Goal: Contribute content: Contribute content

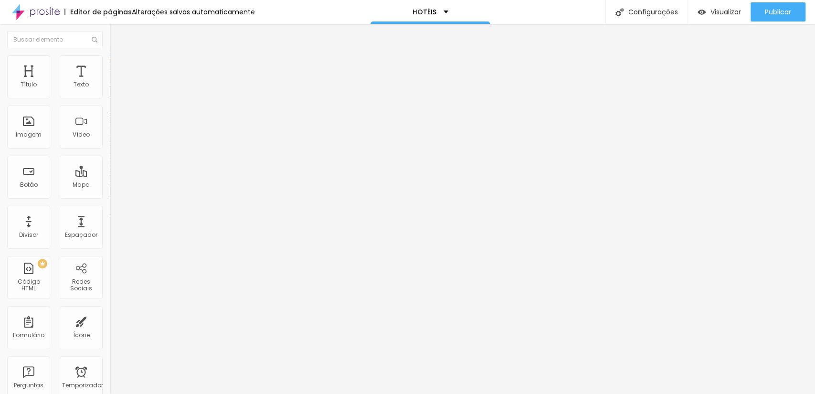
click at [116, 82] on font "Trocar imagem" at bounding box center [139, 78] width 46 height 8
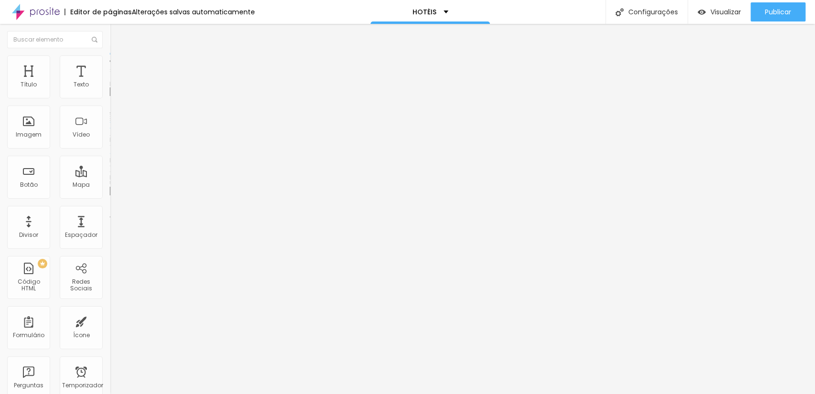
click at [787, 8] on font "Publicar" at bounding box center [778, 12] width 26 height 10
click at [116, 82] on font "Trocar imagem" at bounding box center [139, 78] width 46 height 8
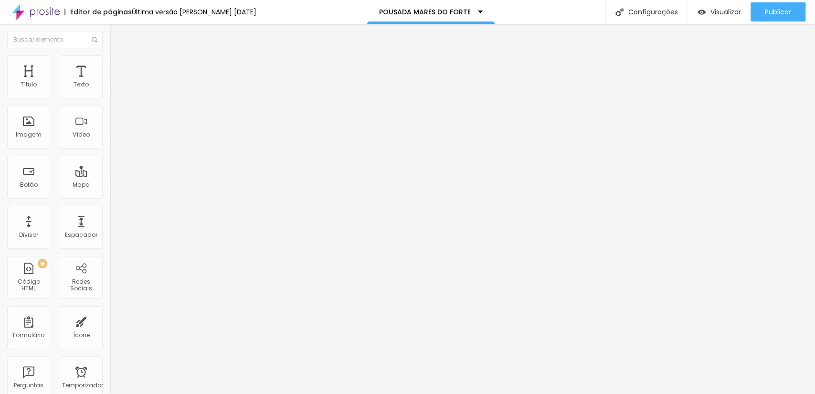
click at [202, 394] on div "Subindo 0/0 arquivos" at bounding box center [407, 397] width 815 height 6
drag, startPoint x: 91, startPoint y: 130, endPoint x: 319, endPoint y: 149, distance: 228.6
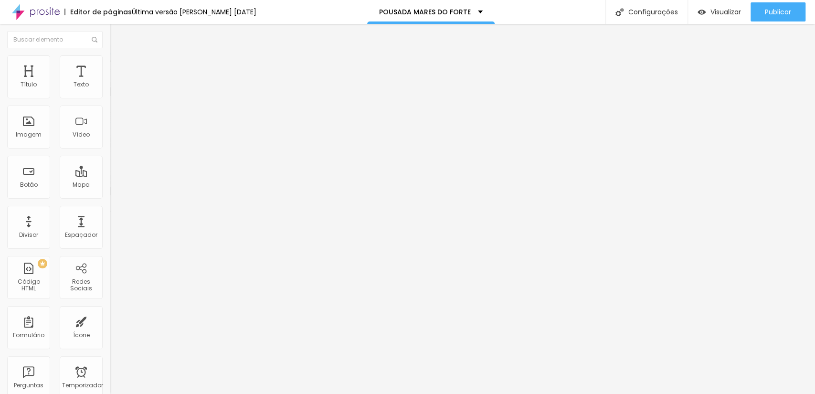
click at [116, 82] on font "Trocar imagem" at bounding box center [139, 78] width 46 height 8
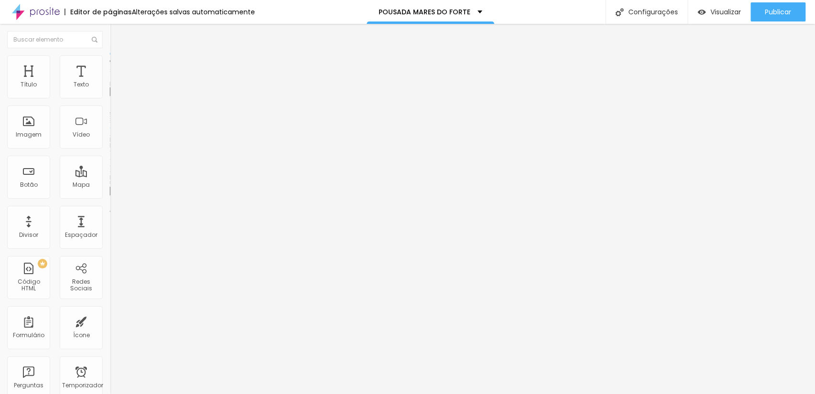
click at [116, 82] on font "Trocar imagem" at bounding box center [139, 78] width 46 height 8
drag, startPoint x: 198, startPoint y: 130, endPoint x: 212, endPoint y: 131, distance: 14.3
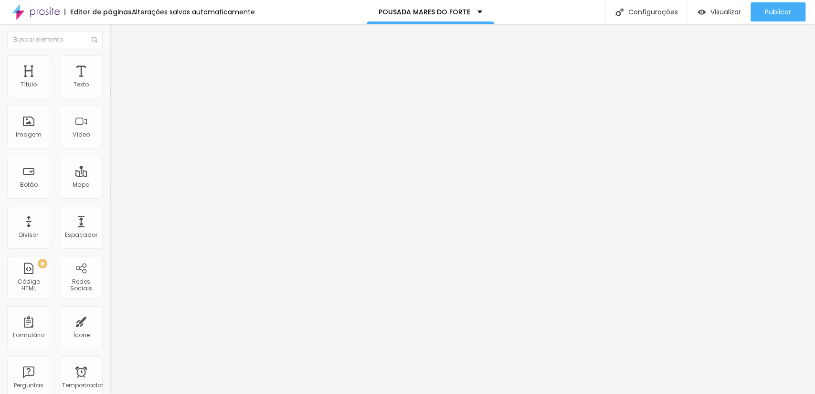
click at [110, 82] on span "Trocar imagem" at bounding box center [136, 78] width 52 height 8
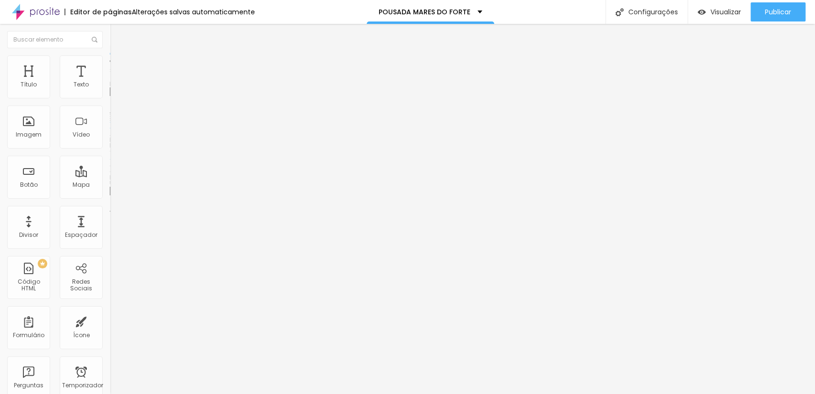
click at [116, 82] on font "Trocar imagem" at bounding box center [139, 78] width 46 height 8
drag, startPoint x: 445, startPoint y: 135, endPoint x: 470, endPoint y: 133, distance: 25.4
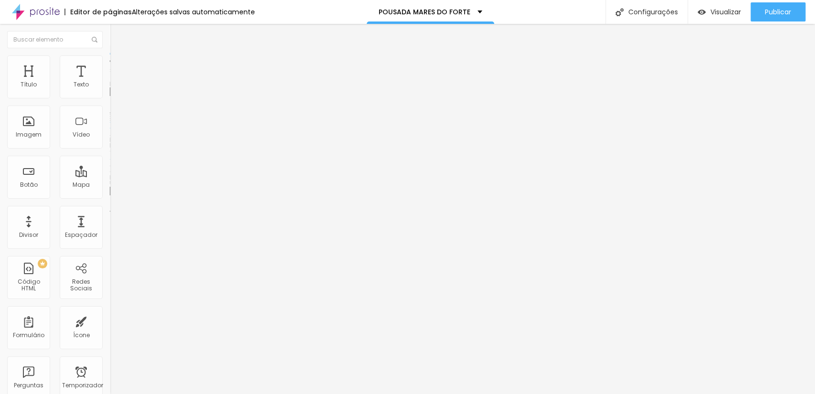
click at [110, 82] on span "Trocar imagem" at bounding box center [136, 78] width 52 height 8
click at [116, 82] on font "Trocar imagem" at bounding box center [139, 78] width 46 height 8
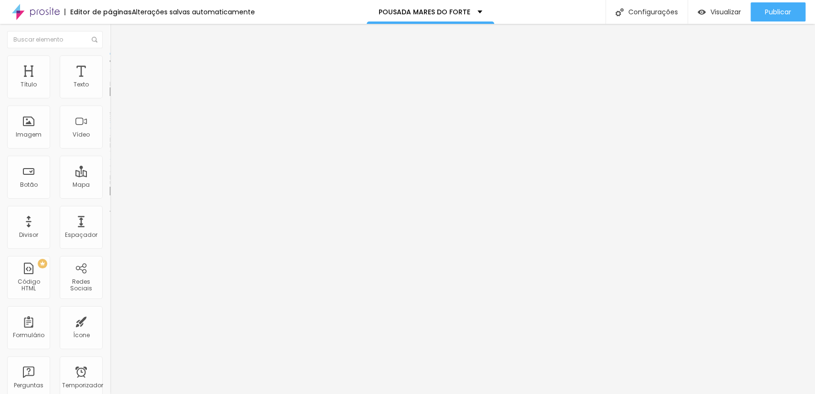
click at [116, 82] on font "Trocar imagem" at bounding box center [139, 78] width 46 height 8
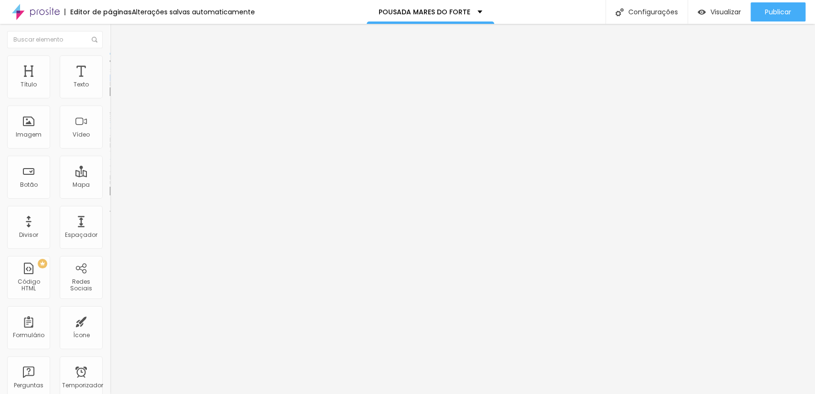
click at [110, 82] on span "Trocar imagem" at bounding box center [136, 78] width 52 height 8
click at [116, 82] on font "Trocar imagem" at bounding box center [139, 78] width 46 height 8
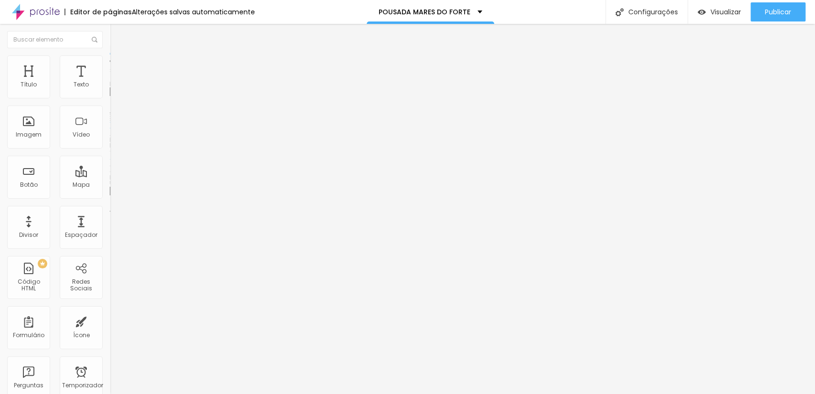
click at [116, 82] on font "Trocar imagem" at bounding box center [139, 78] width 46 height 8
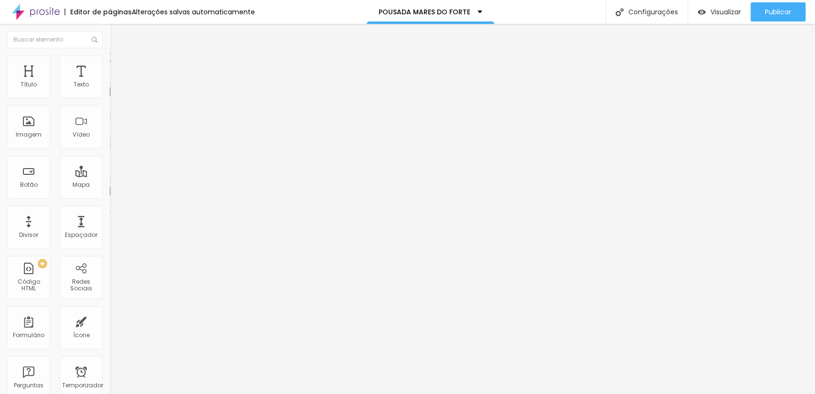
click at [116, 82] on font "Trocar imagem" at bounding box center [139, 78] width 46 height 8
click at [768, 2] on div "Publicar" at bounding box center [778, 11] width 26 height 19
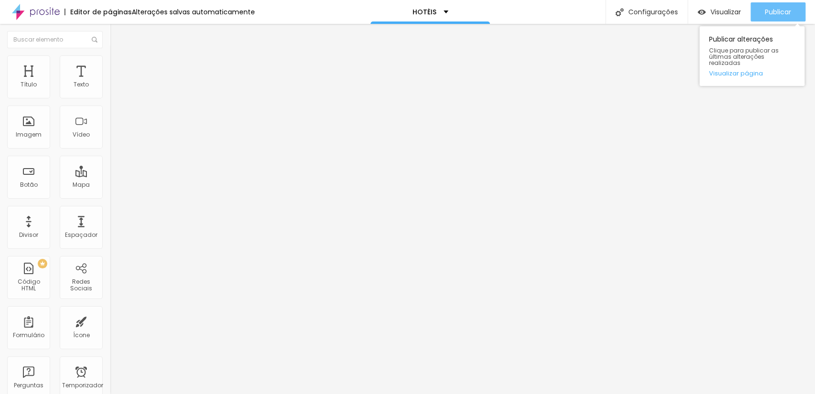
click at [757, 6] on button "Publicar" at bounding box center [778, 11] width 55 height 19
click at [802, 11] on button "Publicar" at bounding box center [778, 11] width 55 height 19
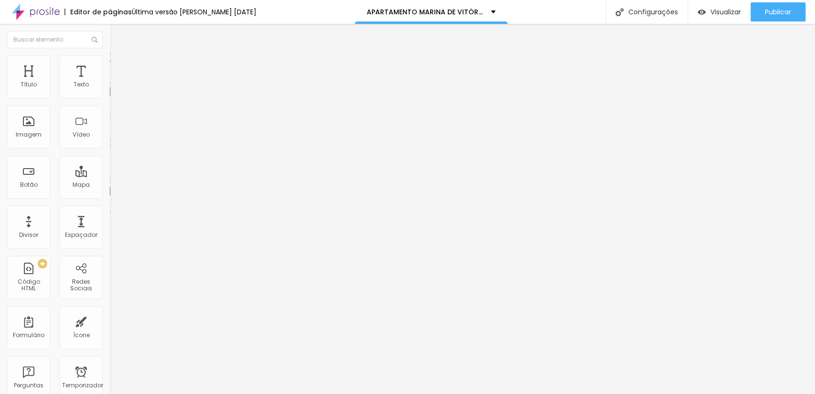
click at [116, 82] on font "Trocar imagem" at bounding box center [139, 78] width 46 height 8
click at [201, 394] on div at bounding box center [407, 400] width 815 height 0
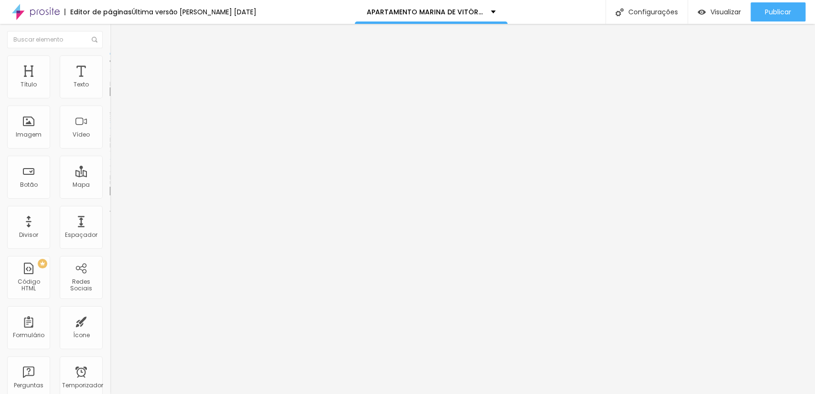
scroll to position [0, 0]
click at [116, 82] on font "Trocar imagem" at bounding box center [139, 78] width 46 height 8
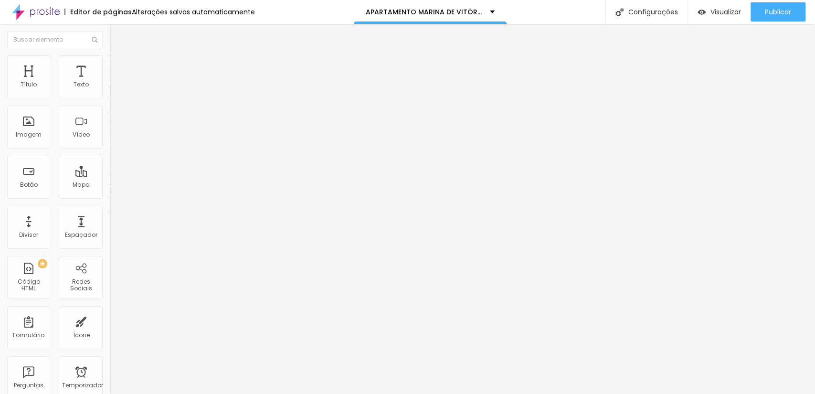
click at [110, 82] on span "Trocar imagem" at bounding box center [136, 78] width 52 height 8
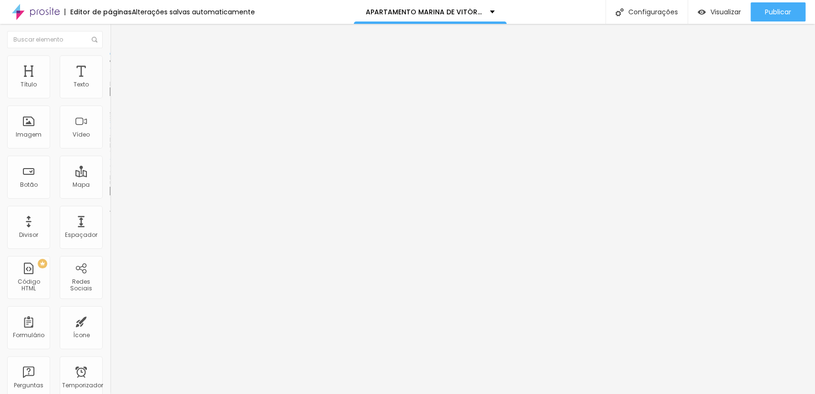
click at [110, 82] on span "Trocar imagem" at bounding box center [136, 78] width 52 height 8
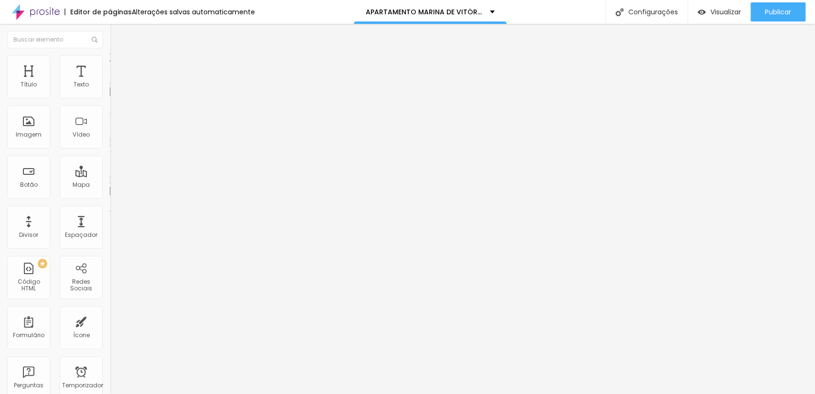
click at [116, 82] on font "Trocar imagem" at bounding box center [139, 78] width 46 height 8
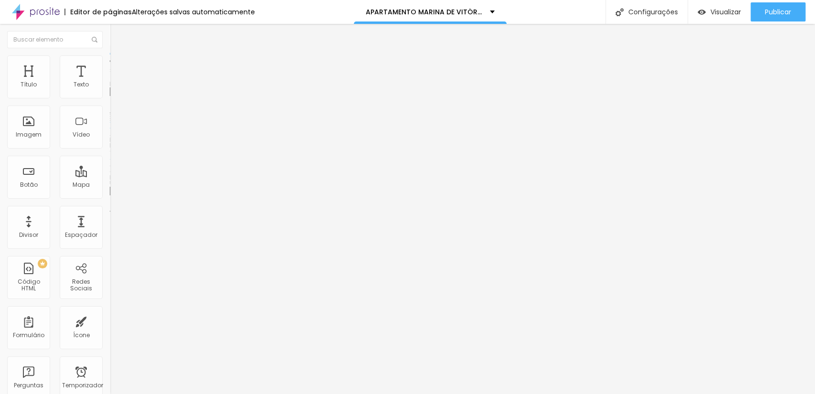
click at [116, 82] on font "Trocar imagem" at bounding box center [139, 78] width 46 height 8
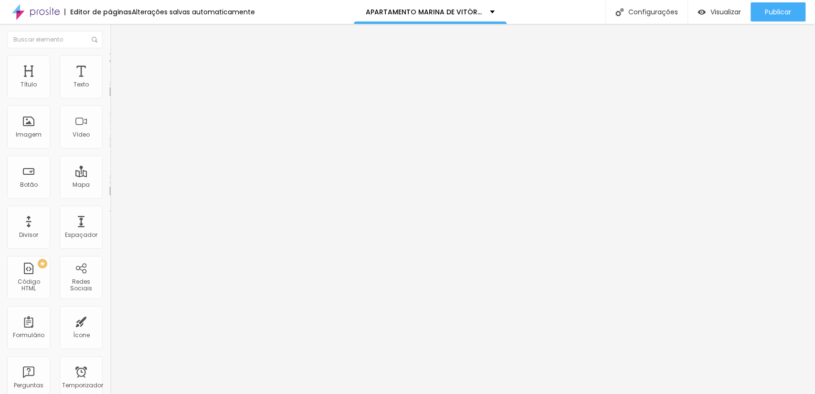
click at [116, 82] on font "Trocar imagem" at bounding box center [139, 78] width 46 height 8
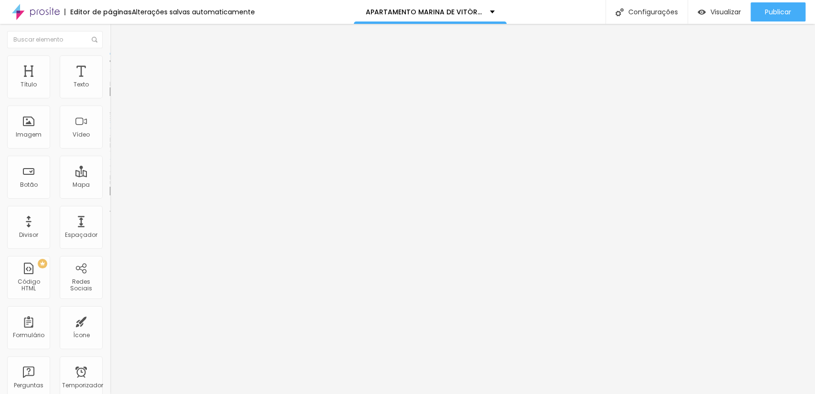
click at [762, 5] on button "Publicar" at bounding box center [778, 11] width 55 height 19
click at [775, 12] on font "Publicar" at bounding box center [778, 12] width 26 height 10
click at [781, 11] on font "Publicar" at bounding box center [778, 12] width 26 height 10
click at [110, 196] on input "https://" at bounding box center [167, 191] width 115 height 10
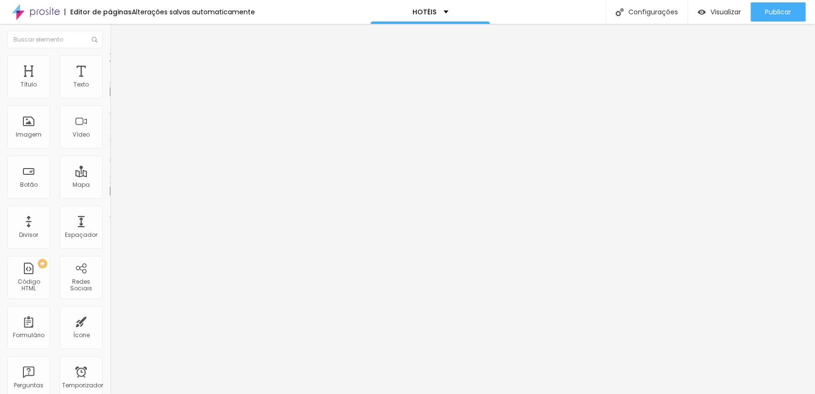
paste input "www.scorpionframe.com.br/vitoria-marina-flat"
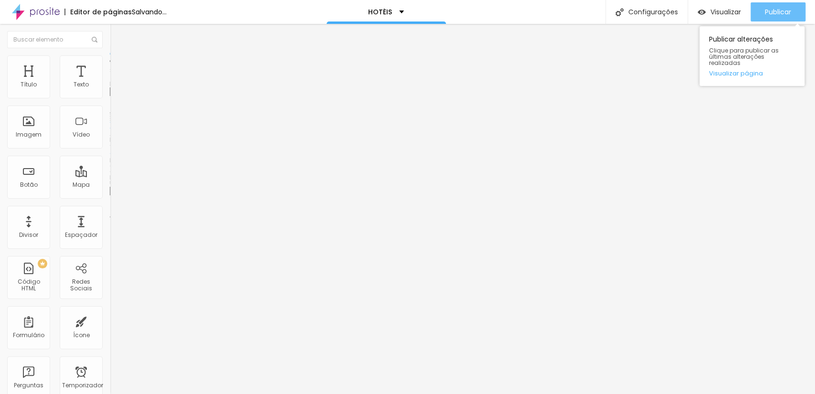
type input "https://www.scorpionframe.com.br/vitoria-marina-flat"
click at [787, 4] on div "Publicar" at bounding box center [778, 11] width 26 height 19
click at [800, 14] on button "Publicar" at bounding box center [778, 11] width 55 height 19
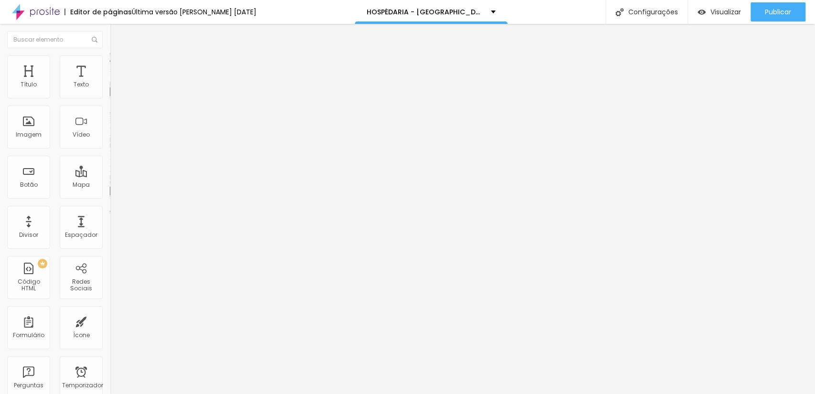
click at [116, 82] on font "Trocar imagem" at bounding box center [139, 78] width 46 height 8
click at [202, 394] on div at bounding box center [407, 400] width 815 height 0
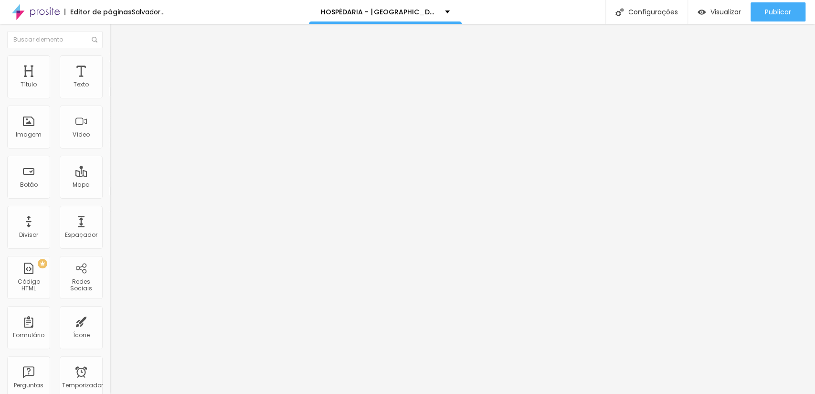
click at [116, 82] on font "Trocar imagem" at bounding box center [139, 78] width 46 height 8
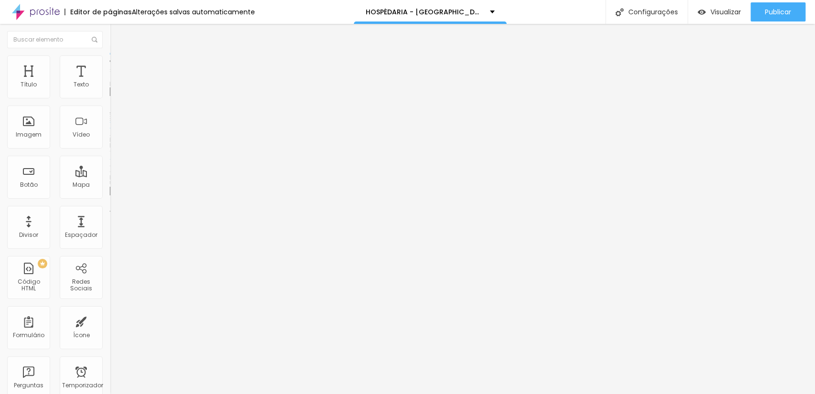
click at [116, 82] on font "Trocar imagem" at bounding box center [139, 78] width 46 height 8
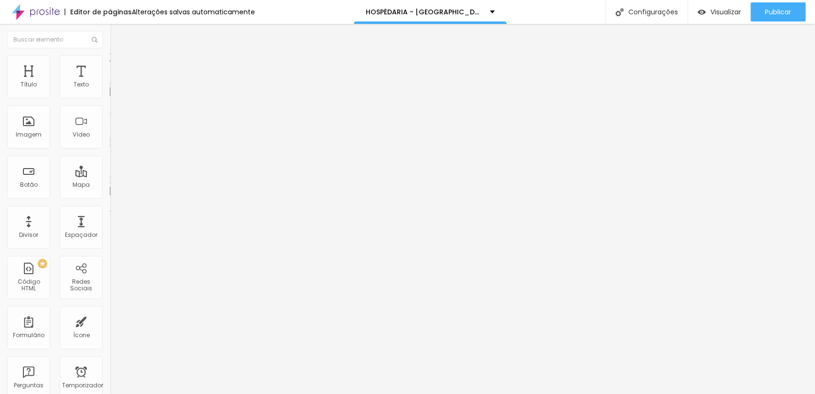
click at [110, 82] on span "Trocar imagem" at bounding box center [136, 78] width 52 height 8
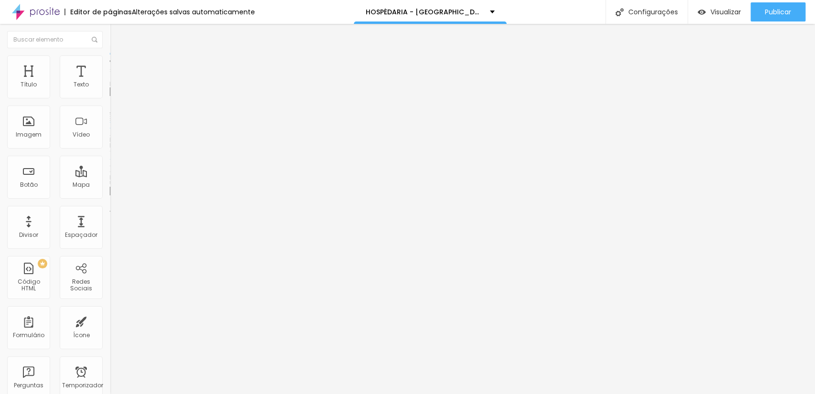
click at [110, 82] on span "Trocar imagem" at bounding box center [136, 78] width 52 height 8
click at [116, 82] on font "Trocar imagem" at bounding box center [139, 78] width 46 height 8
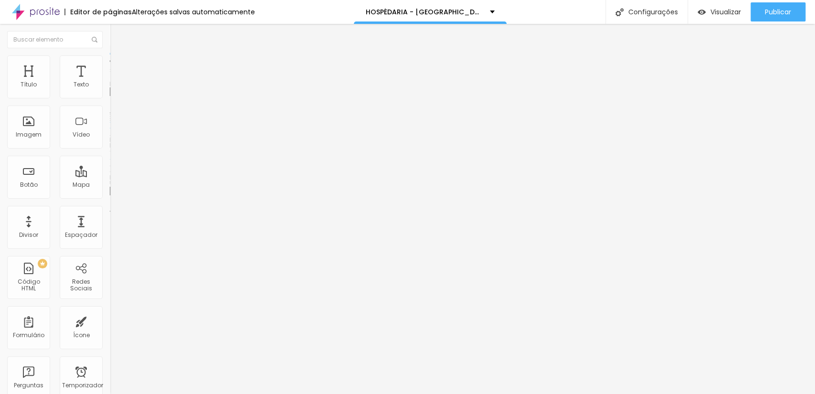
click at [116, 82] on font "Trocar imagem" at bounding box center [139, 78] width 46 height 8
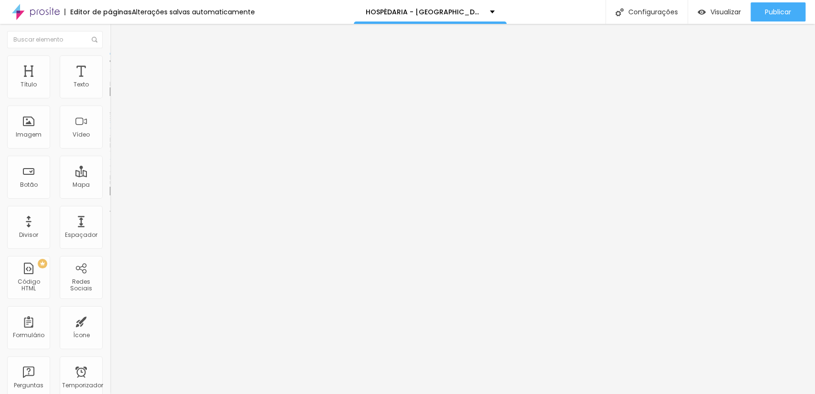
click at [110, 82] on span "Trocar imagem" at bounding box center [136, 78] width 52 height 8
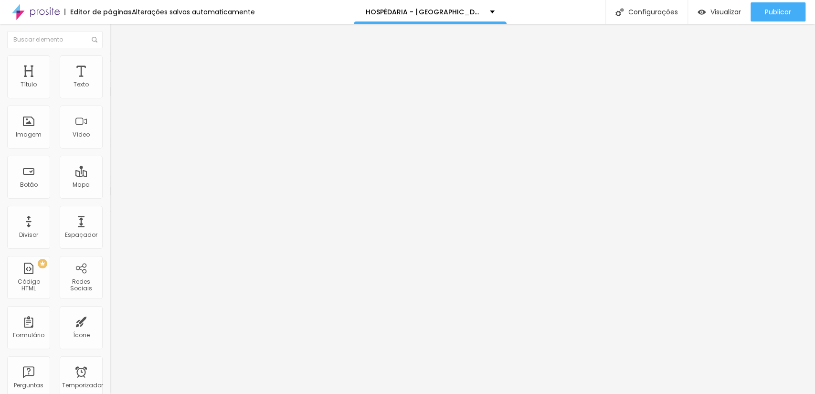
click at [116, 82] on font "Trocar imagem" at bounding box center [139, 78] width 46 height 8
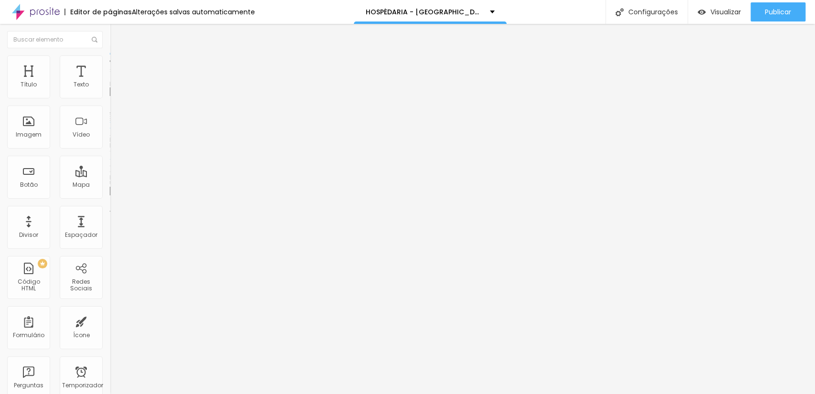
scroll to position [71, 0]
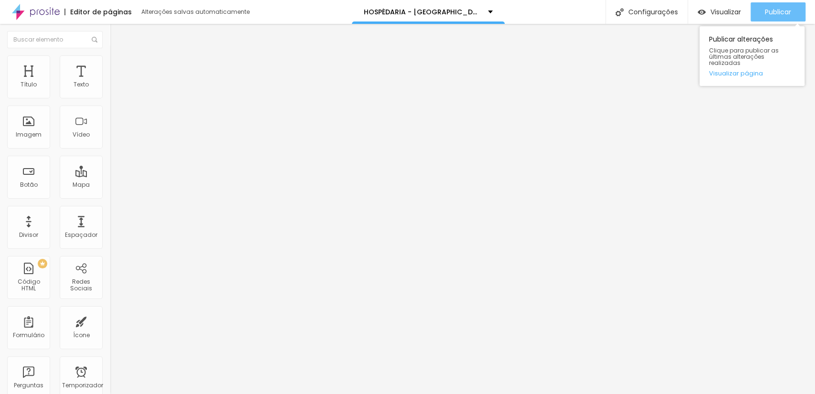
click at [790, 3] on div "Publicar" at bounding box center [778, 11] width 26 height 19
click at [787, 7] on font "Publicar" at bounding box center [778, 12] width 26 height 10
click at [763, 14] on button "Publicar" at bounding box center [778, 11] width 55 height 19
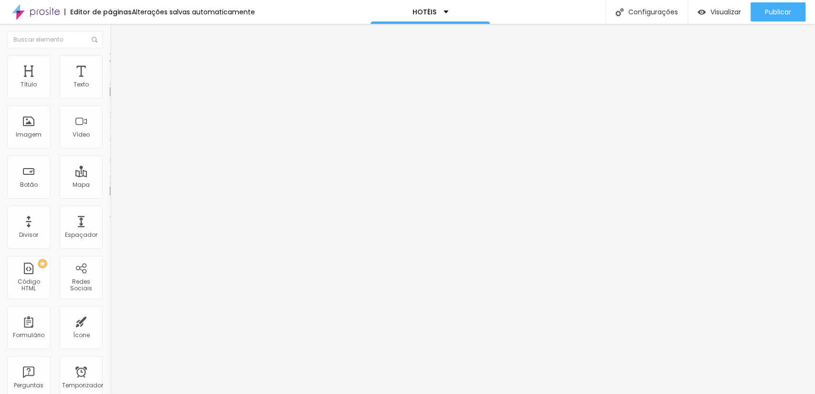
click at [110, 196] on input "https://" at bounding box center [167, 191] width 115 height 10
paste input "www.scorpionframe.com.br/vitoria-marina-flat"
drag, startPoint x: 93, startPoint y: 254, endPoint x: 0, endPoint y: 266, distance: 93.4
click at [110, 218] on div "Trocar imagem Descrição da imagem (Alt) Alinhamento Proporção Cinema 16:9 Cinem…" at bounding box center [165, 147] width 110 height 144
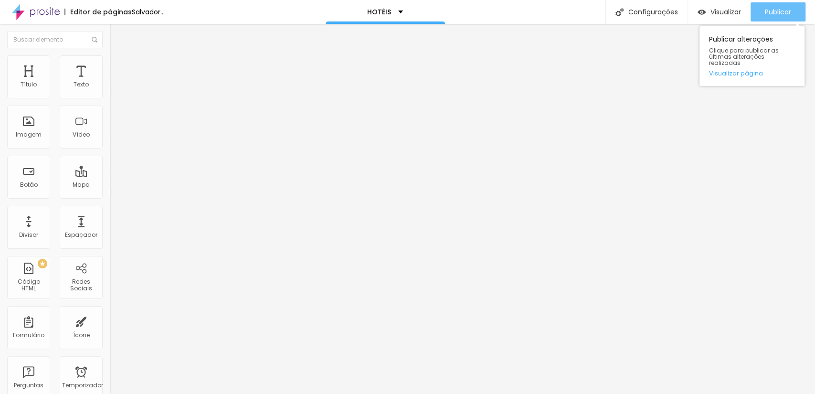
click at [778, 6] on div "Publicar" at bounding box center [778, 11] width 26 height 19
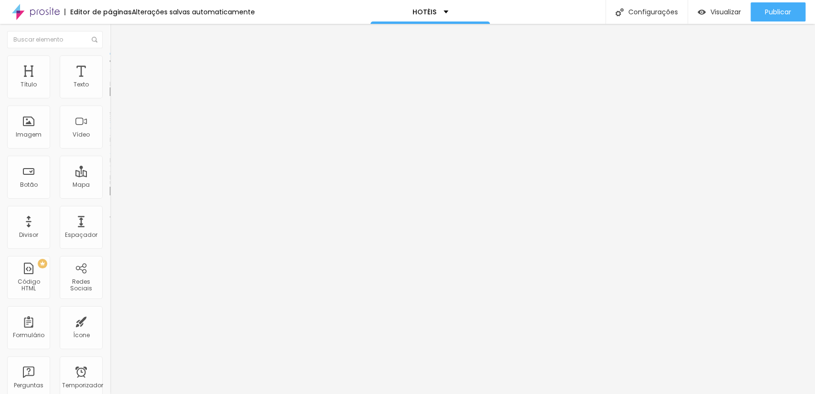
click at [110, 196] on input "https://www.scorpionframe.com.br/vitoria-marina-flat" at bounding box center [167, 191] width 115 height 10
paste input "www.scorpionframe.com.br/hospedaria-praia-do-forte"
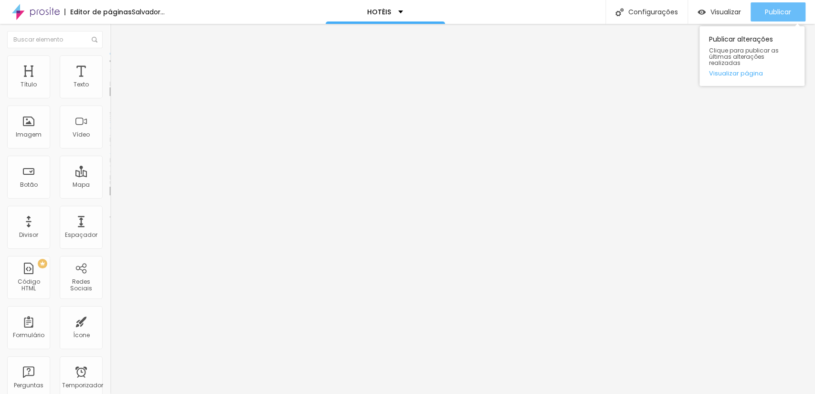
type input "https://www.scorpionframe.com.br/hospedaria-praia-do-forte"
click at [791, 15] on button "Publicar" at bounding box center [778, 11] width 55 height 19
click at [754, 11] on button "Publicar" at bounding box center [778, 11] width 55 height 19
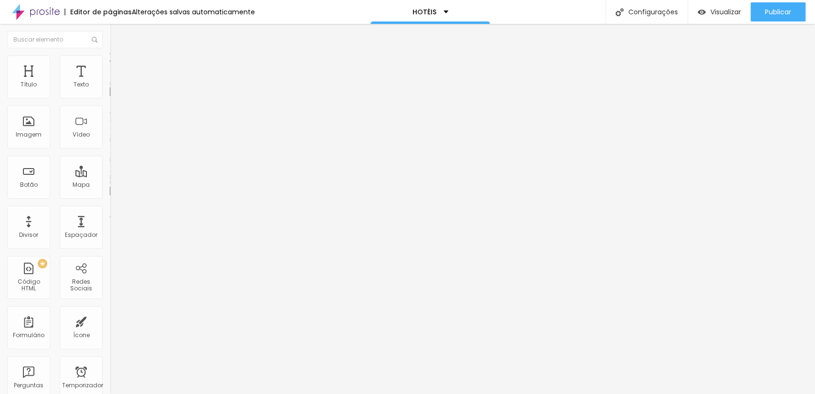
click at [110, 196] on div "https://" at bounding box center [167, 191] width 115 height 10
paste input "www.scorpionframe.com.br/pousada-tropicarim"
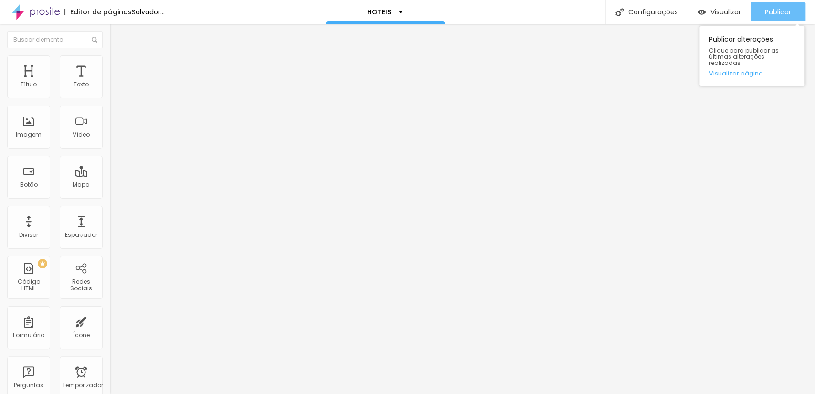
type input "https://www.scorpionframe.com.br/pousada-tropicarim"
click at [769, 10] on font "Publicar" at bounding box center [778, 12] width 26 height 10
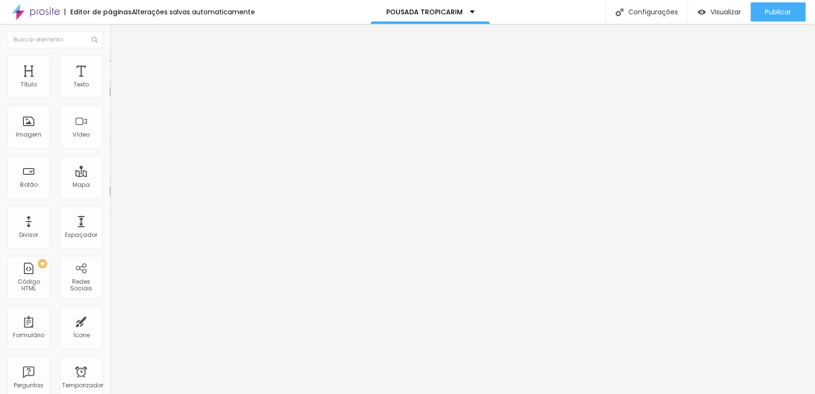
click at [110, 82] on span "Trocar imagem" at bounding box center [136, 78] width 52 height 8
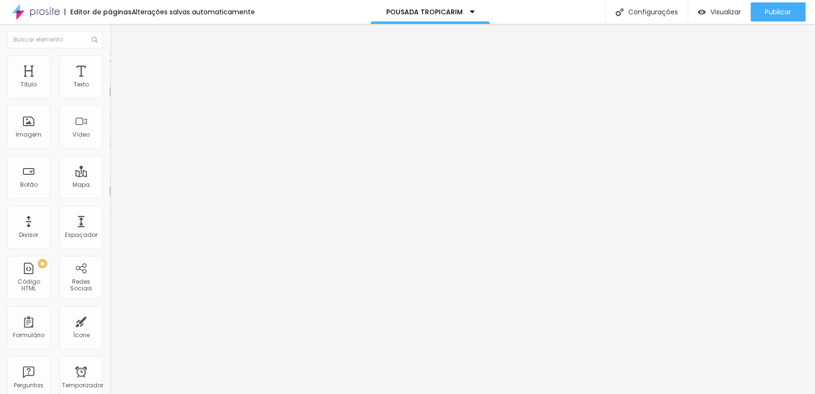
click at [201, 394] on div at bounding box center [407, 400] width 815 height 0
click at [116, 82] on font "Trocar imagem" at bounding box center [139, 78] width 46 height 8
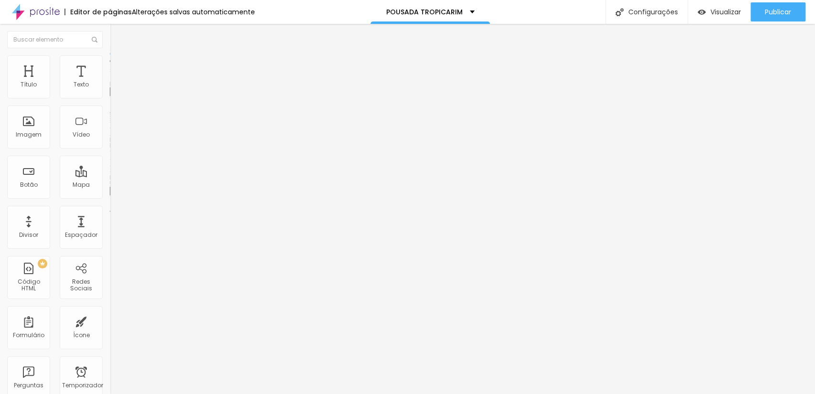
click at [116, 82] on font "Trocar imagem" at bounding box center [139, 78] width 46 height 8
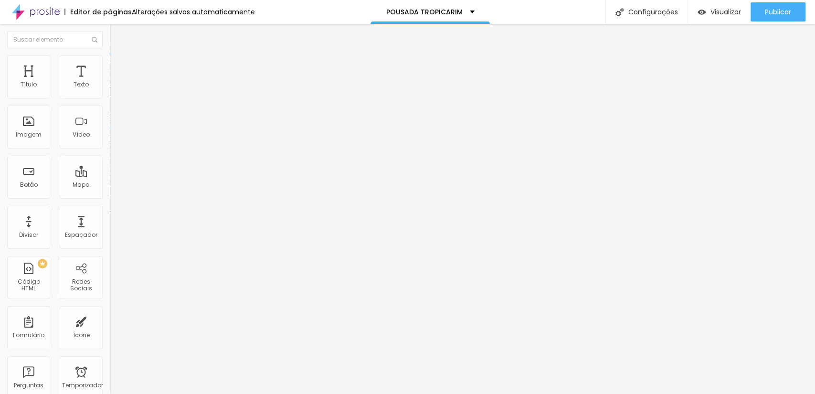
click at [116, 82] on font "Trocar imagem" at bounding box center [139, 78] width 46 height 8
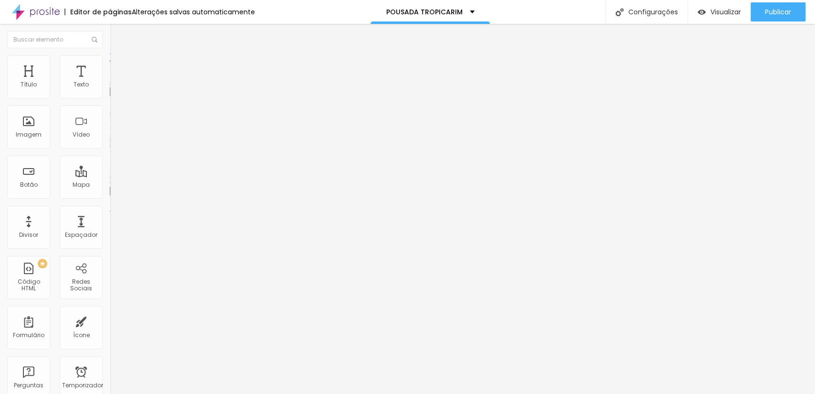
click at [116, 82] on font "Trocar imagem" at bounding box center [139, 78] width 46 height 8
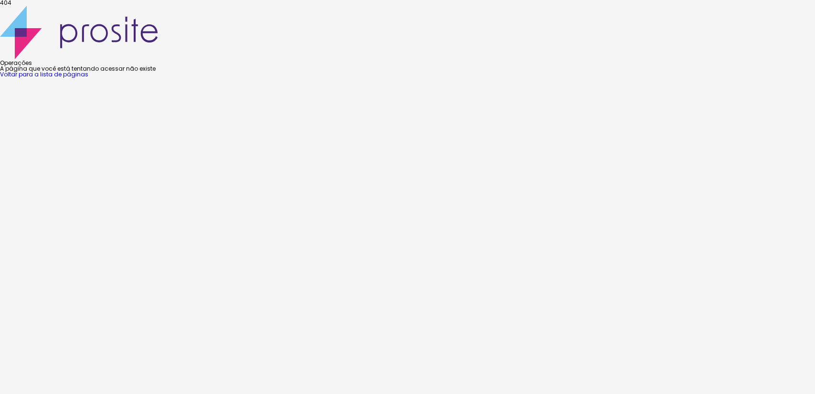
click at [555, 73] on div "404 Operações A página que você está tentando acessar não existe Voltar para a …" at bounding box center [407, 38] width 815 height 77
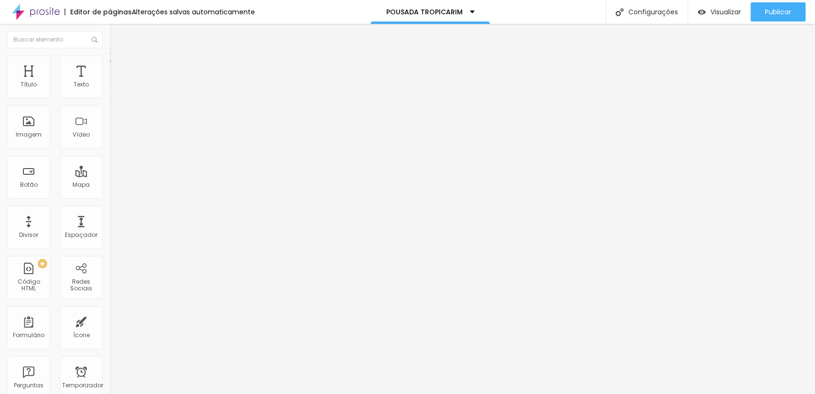
click at [117, 33] on img "button" at bounding box center [121, 35] width 8 height 8
click at [116, 82] on font "Trocar imagem" at bounding box center [139, 78] width 46 height 8
click at [757, 7] on button "Publicar" at bounding box center [778, 11] width 55 height 19
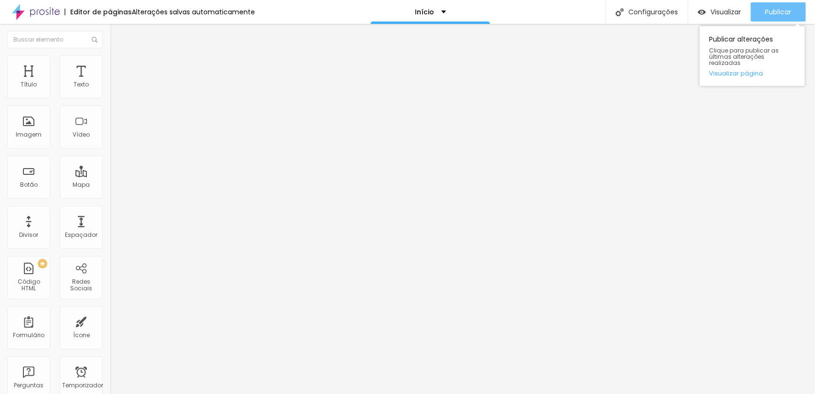
click at [776, 12] on font "Publicar" at bounding box center [778, 12] width 26 height 10
